Goal: Task Accomplishment & Management: Complete application form

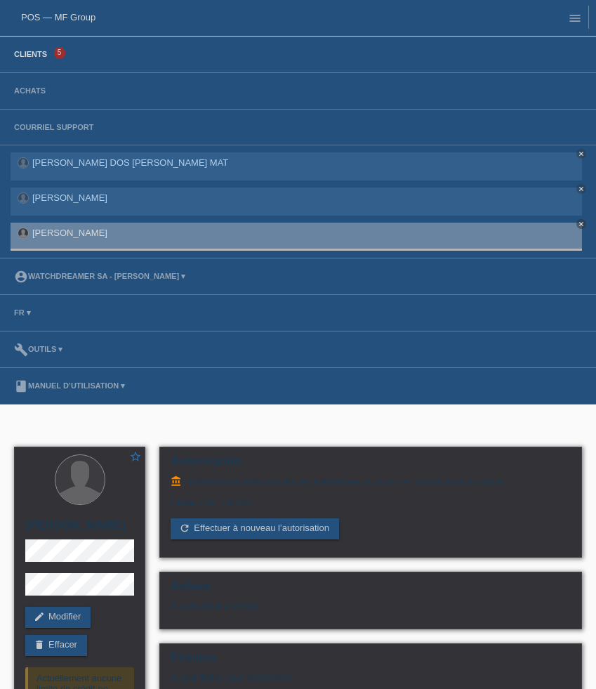
click at [40, 58] on link "Clients" at bounding box center [30, 54] width 47 height 8
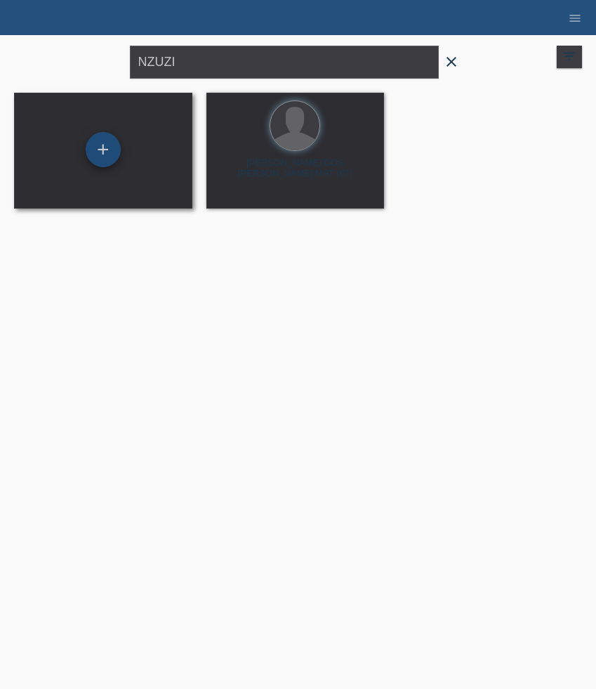
click at [117, 150] on div "+" at bounding box center [103, 149] width 35 height 35
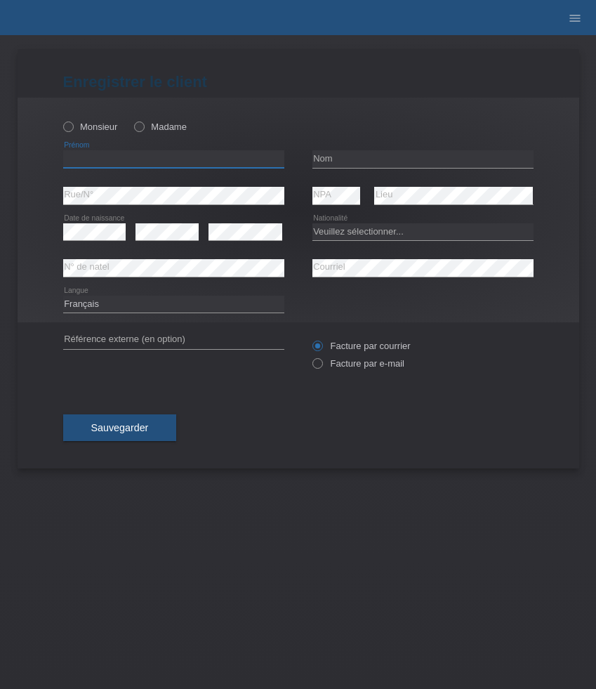
click at [126, 156] on input "text" at bounding box center [173, 159] width 221 height 18
paste input "[PERSON_NAME]"
type input "[PERSON_NAME]"
click at [73, 124] on label "Monsieur" at bounding box center [90, 127] width 55 height 11
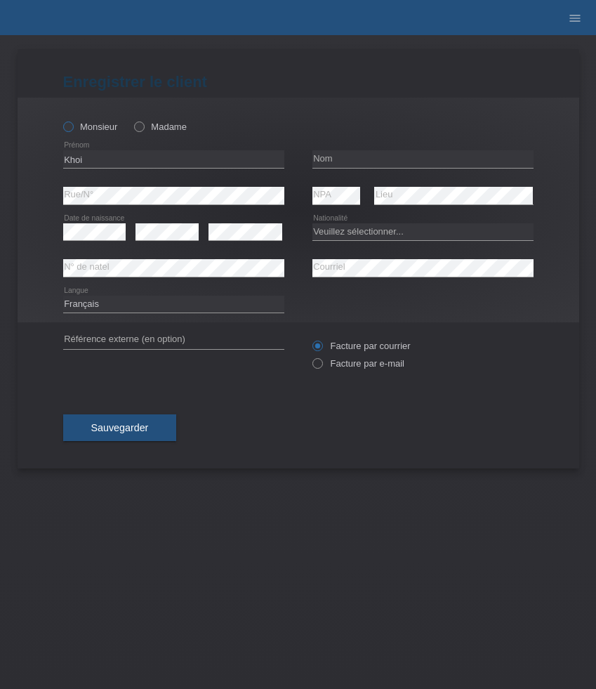
click at [72, 124] on input "Monsieur" at bounding box center [67, 126] width 9 height 9
radio input "true"
click at [346, 151] on input "text" at bounding box center [423, 159] width 221 height 18
paste input "Rumo"
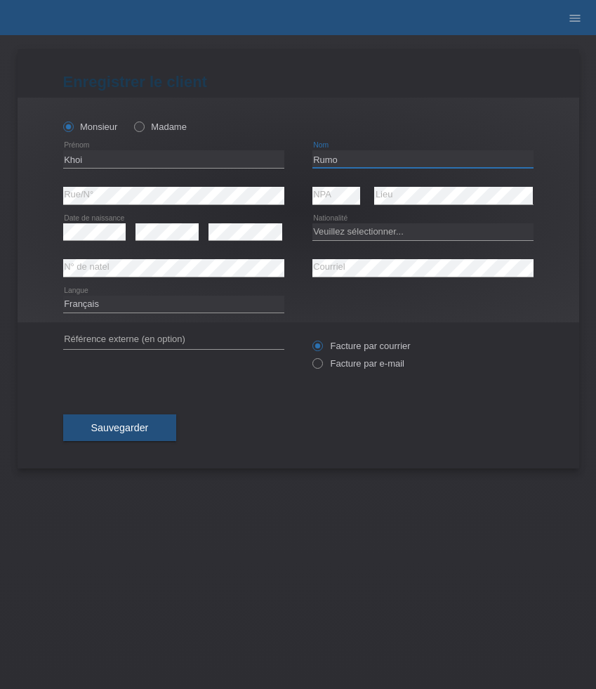
type input "Rumo"
click at [446, 233] on select "Veuillez sélectionner... Suisse Allemagne Autriche Liechtenstein ------------ A…" at bounding box center [423, 231] width 221 height 17
select select "CH"
click at [313, 223] on select "Veuillez sélectionner... Suisse Allemagne Autriche Liechtenstein ------------ A…" at bounding box center [423, 231] width 221 height 17
click at [95, 244] on div "error Date de naissance" at bounding box center [94, 232] width 63 height 36
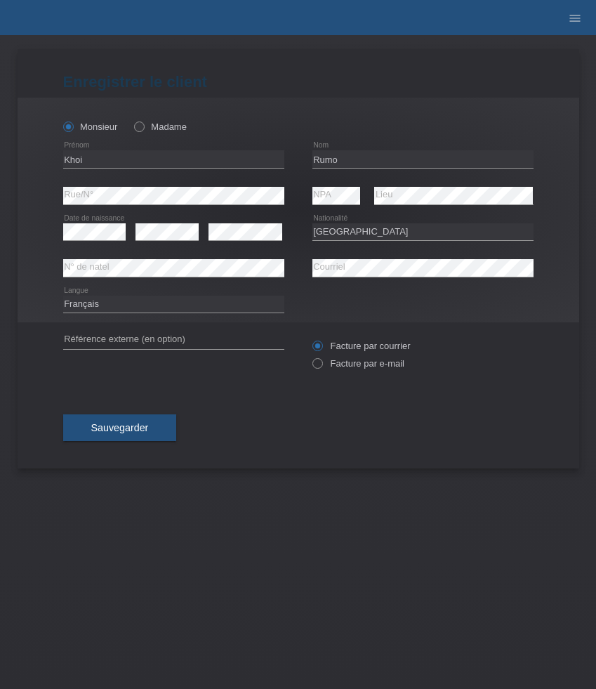
click at [170, 294] on div "Deutsch Français Italiano English error Langue" at bounding box center [173, 305] width 221 height 36
click at [170, 309] on select "Deutsch Français Italiano English" at bounding box center [173, 304] width 221 height 17
select select "de"
click at [63, 296] on select "Deutsch Français Italiano English" at bounding box center [173, 304] width 221 height 17
click at [343, 366] on label "Facture par e-mail" at bounding box center [359, 363] width 92 height 11
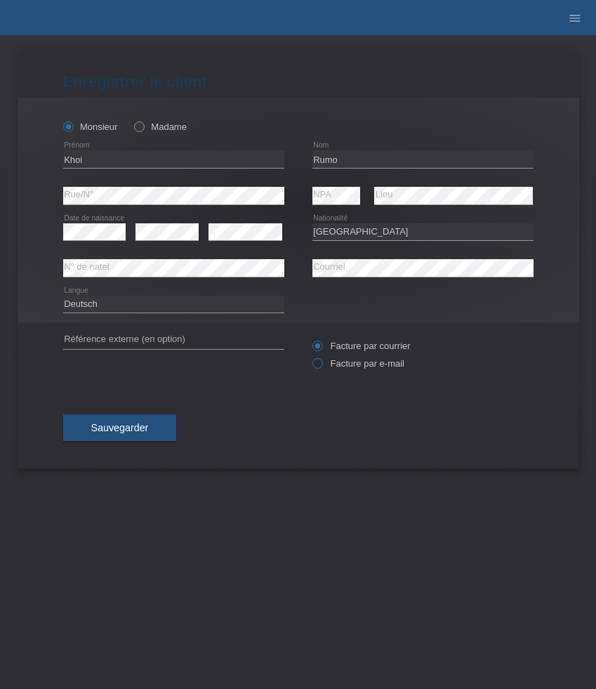
click at [322, 366] on input "Facture par e-mail" at bounding box center [317, 367] width 9 height 18
radio input "true"
click at [161, 423] on button "Sauvegarder" at bounding box center [120, 427] width 114 height 27
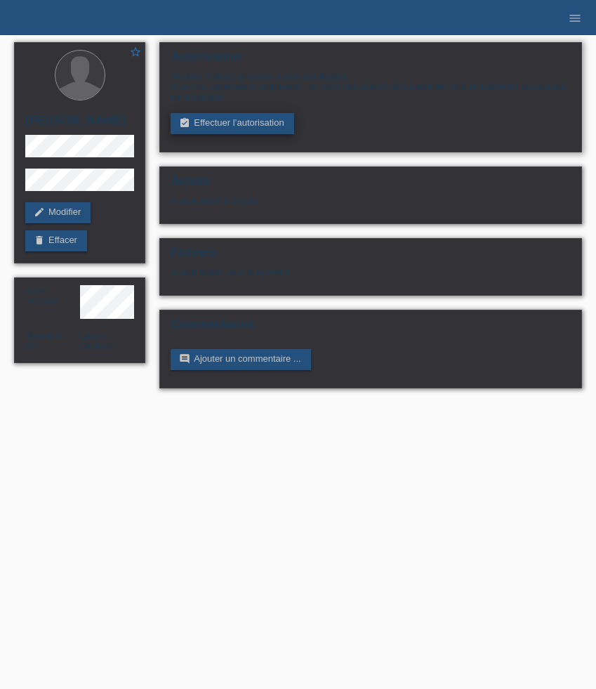
click at [258, 134] on link "assignment_turned_in Effectuer l’autorisation" at bounding box center [232, 123] width 123 height 21
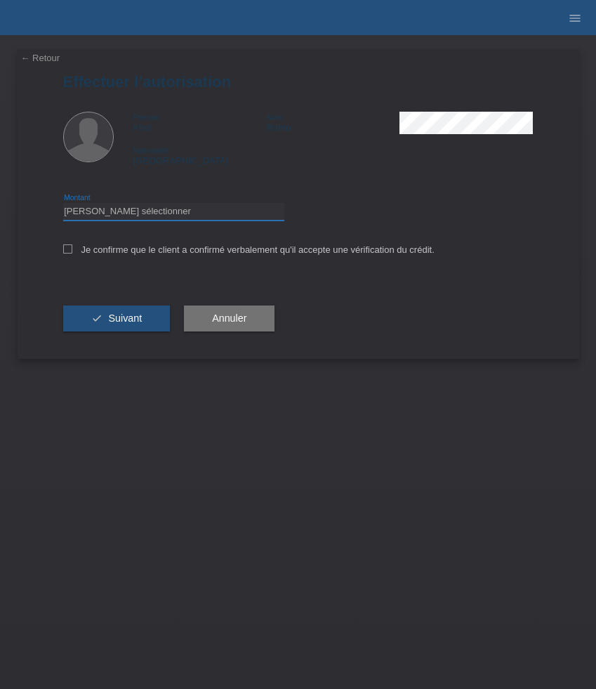
click at [215, 216] on select "Veuillez sélectionner CHF 1.00 - CHF 499.00 CHF 500.00 - CHF 1'999.00 CHF 2'000…" at bounding box center [173, 211] width 221 height 17
select select "2"
click at [63, 205] on select "Veuillez sélectionner CHF 1.00 - CHF 499.00 CHF 500.00 - CHF 1'999.00 CHF 2'000…" at bounding box center [173, 211] width 221 height 17
click at [166, 255] on label "Je confirme que le client a confirmé verbalement qu'il accepte une vérification…" at bounding box center [249, 249] width 372 height 11
click at [72, 254] on input "Je confirme que le client a confirmé verbalement qu'il accepte une vérification…" at bounding box center [67, 248] width 9 height 9
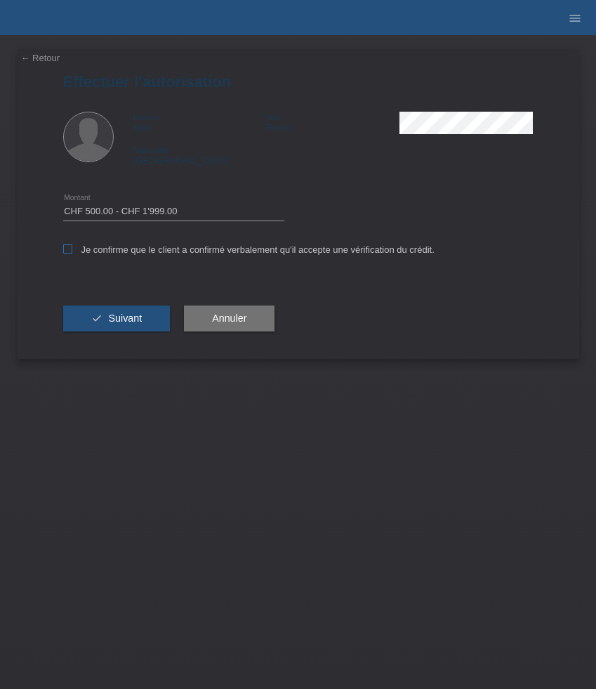
checkbox input "true"
click at [148, 315] on button "check Suivant" at bounding box center [116, 319] width 107 height 27
